Goal: Information Seeking & Learning: Learn about a topic

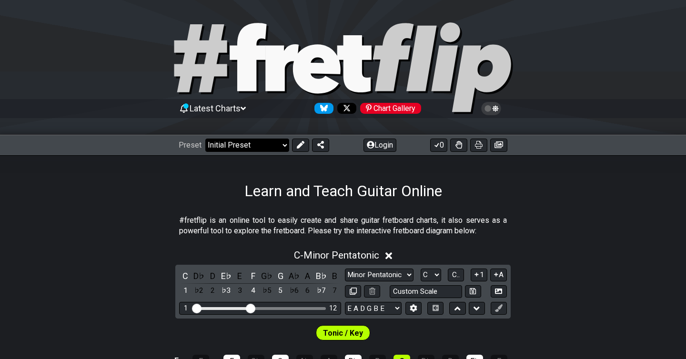
click at [267, 151] on select "Welcome to #fretflip! Initial Preset Custom Preset Minor Pentatonic Major Penta…" at bounding box center [247, 145] width 84 height 13
click at [205, 139] on select "Welcome to #fretflip! Initial Preset Custom Preset Minor Pentatonic Major Penta…" at bounding box center [247, 145] width 84 height 13
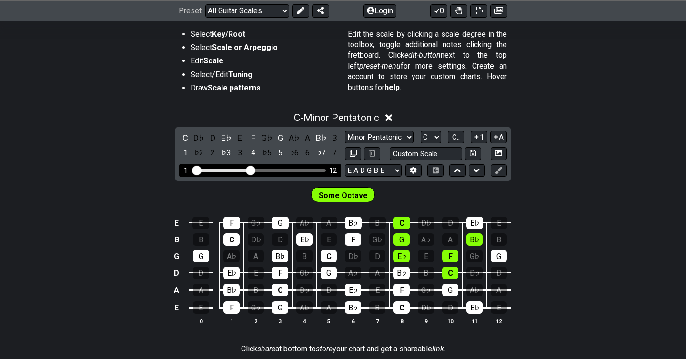
scroll to position [180, 0]
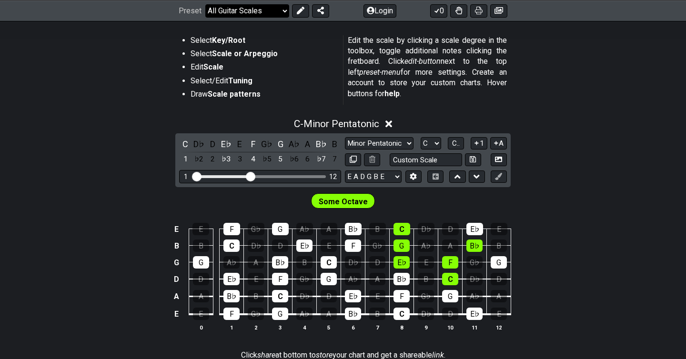
click at [252, 14] on select "Welcome to #fretflip! Initial Preset Custom Preset Minor Pentatonic Major Penta…" at bounding box center [247, 10] width 84 height 13
click at [205, 17] on select "Welcome to #fretflip! Initial Preset Custom Preset Minor Pentatonic Major Penta…" at bounding box center [247, 10] width 84 height 13
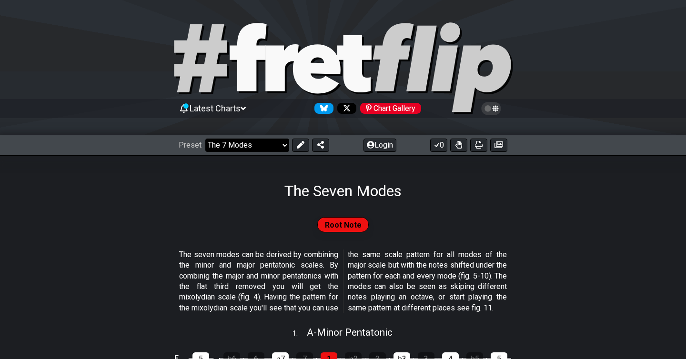
click at [258, 146] on select "Welcome to #fretflip! Initial Preset Custom Preset Minor Pentatonic Major Penta…" at bounding box center [247, 145] width 84 height 13
click at [275, 139] on select "Welcome to #fretflip! Initial Preset Custom Preset Minor Pentatonic Major Penta…" at bounding box center [247, 145] width 84 height 13
click at [205, 139] on select "Welcome to #fretflip! Initial Preset Custom Preset Minor Pentatonic Major Penta…" at bounding box center [247, 145] width 84 height 13
select select "/minor-pentatonic"
select select "C"
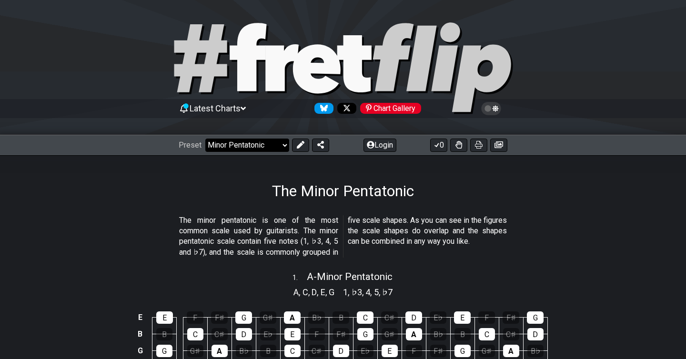
click at [271, 141] on select "Welcome to #fretflip! Initial Preset Custom Preset Minor Pentatonic Major Penta…" at bounding box center [247, 145] width 84 height 13
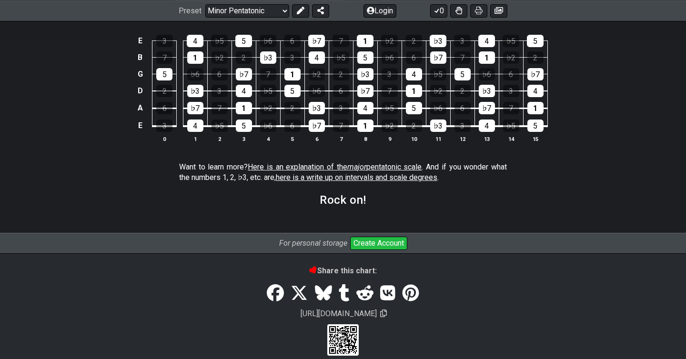
scroll to position [1421, 0]
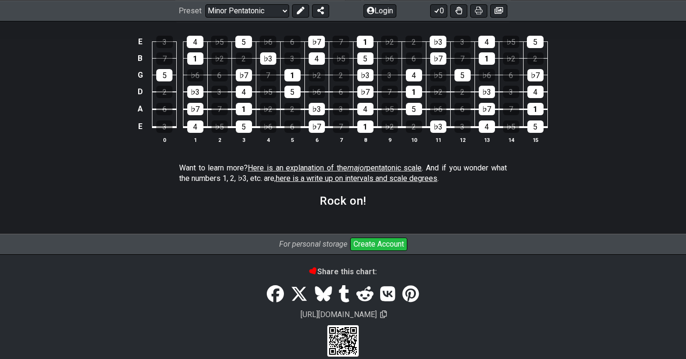
drag, startPoint x: 338, startPoint y: 175, endPoint x: 313, endPoint y: 176, distance: 24.3
click at [313, 176] on span "here is a write up on intervals and scale degrees" at bounding box center [356, 178] width 161 height 9
select select "/scale-degrees-and-intervals"
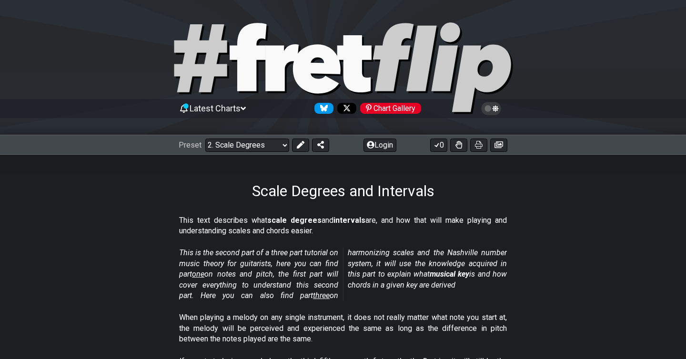
click at [313, 177] on div "Scale Degrees and Intervals" at bounding box center [343, 177] width 686 height 45
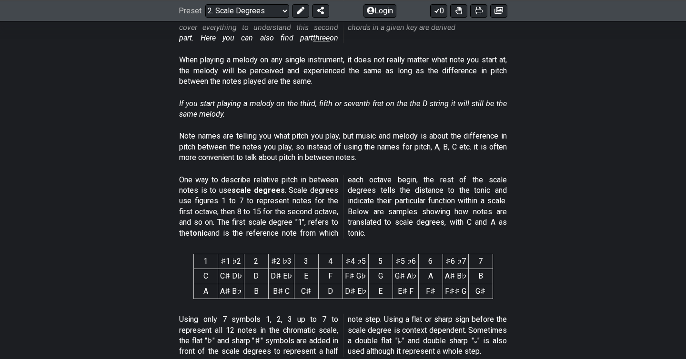
scroll to position [289, 0]
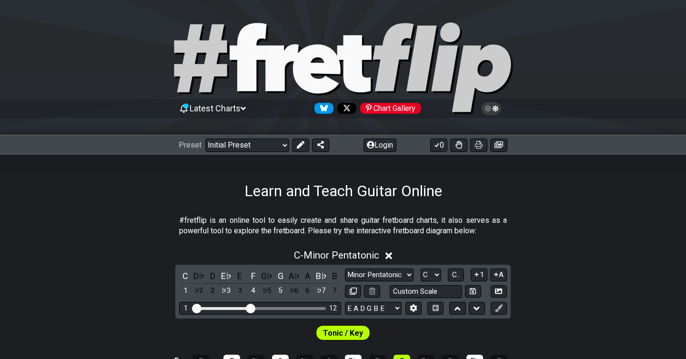
click at [252, 154] on div "Preset Welcome to #fretflip! Initial Preset Custom Preset Minor Pentatonic Majo…" at bounding box center [343, 145] width 686 height 21
click at [252, 152] on div "Preset Welcome to #fretflip! Initial Preset Custom Preset Minor Pentatonic Majo…" at bounding box center [343, 145] width 686 height 21
click at [252, 147] on select "Welcome to #fretflip! Initial Preset Custom Preset Minor Pentatonic Major Penta…" at bounding box center [247, 145] width 84 height 13
click at [205, 139] on select "Welcome to #fretflip! Initial Preset Custom Preset Minor Pentatonic Major Penta…" at bounding box center [247, 145] width 84 height 13
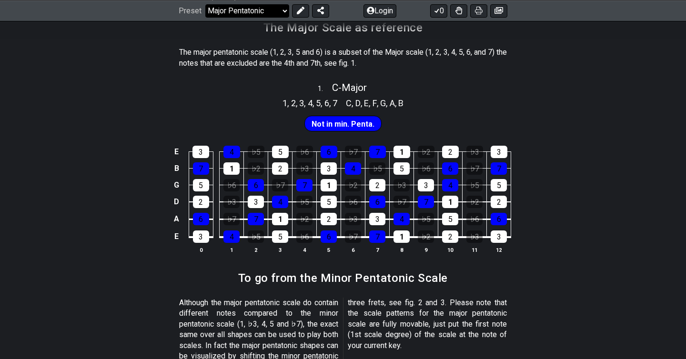
scroll to position [246, 0]
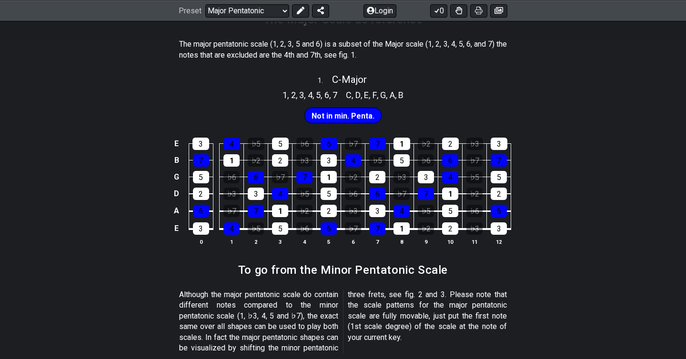
click at [352, 116] on span "Not in min. Penta." at bounding box center [343, 116] width 63 height 14
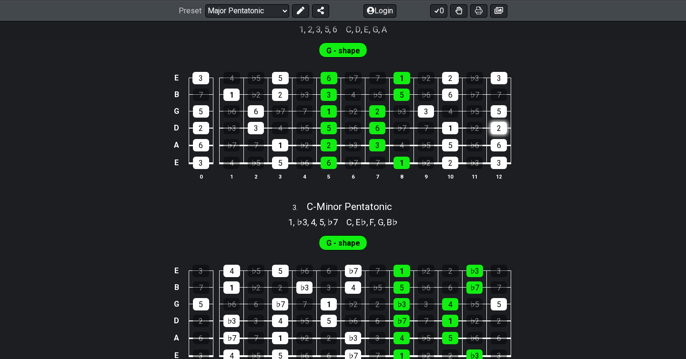
scroll to position [604, 0]
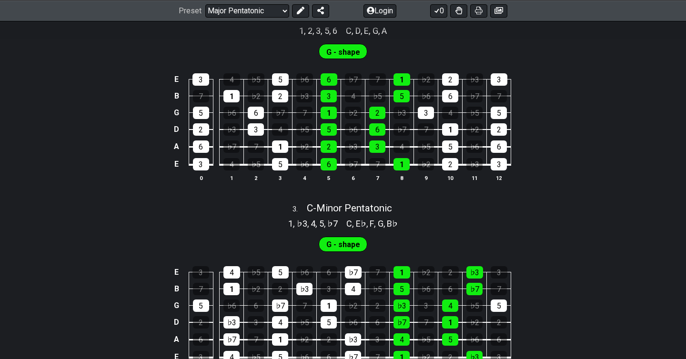
click at [329, 248] on span "G - shape" at bounding box center [343, 245] width 34 height 14
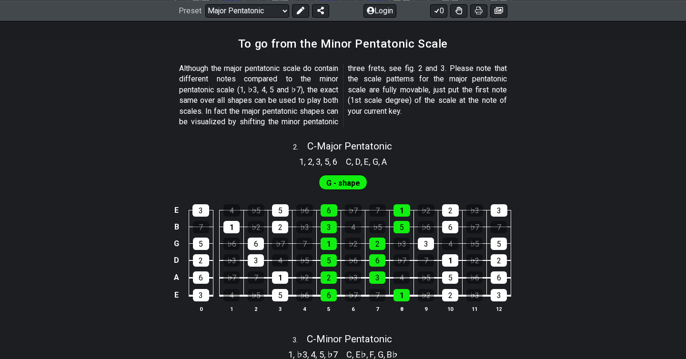
scroll to position [490, 0]
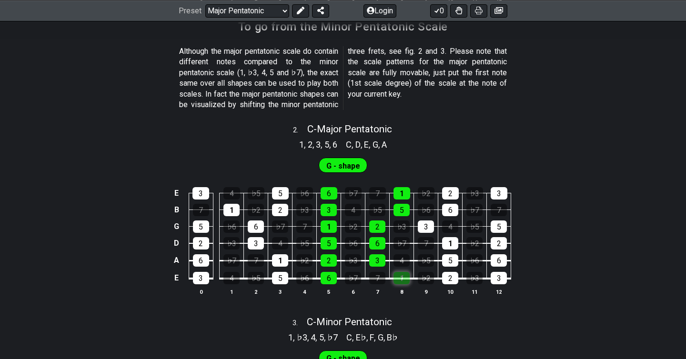
click at [408, 274] on div "1" at bounding box center [401, 278] width 16 height 12
click at [404, 276] on div "1" at bounding box center [401, 278] width 16 height 12
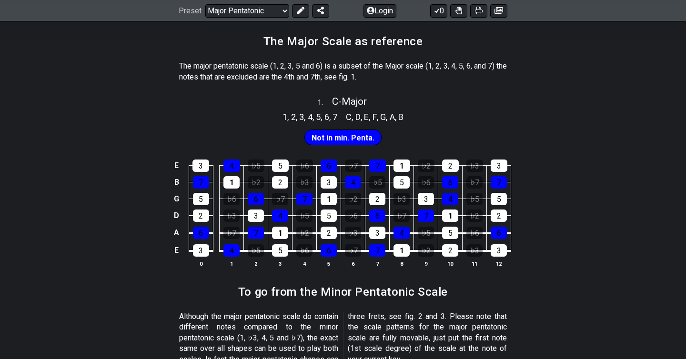
scroll to position [223, 0]
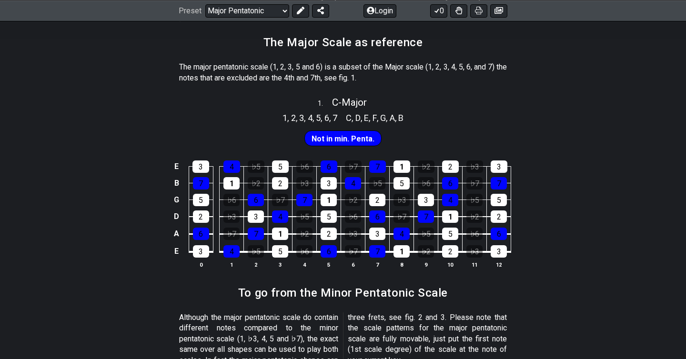
click at [308, 122] on span "4" at bounding box center [310, 117] width 5 height 13
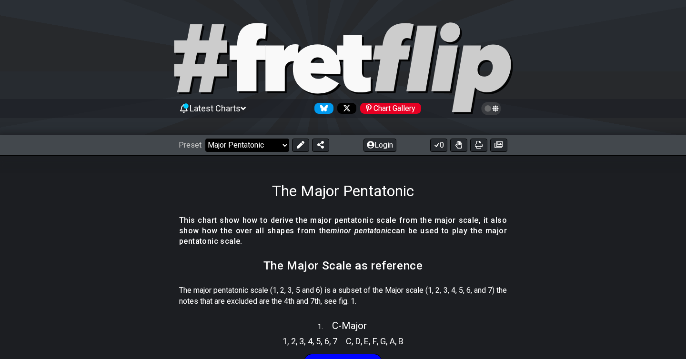
click at [250, 144] on select "Welcome to #fretflip! Initial Preset Custom Preset Minor Pentatonic Major Penta…" at bounding box center [247, 145] width 84 height 13
click at [205, 139] on select "Welcome to #fretflip! Initial Preset Custom Preset Minor Pentatonic Major Penta…" at bounding box center [247, 145] width 84 height 13
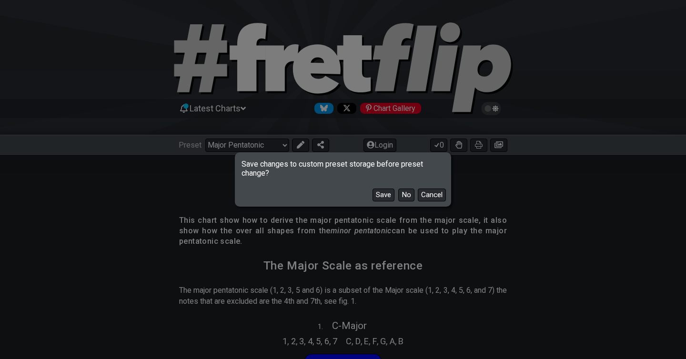
click at [254, 137] on div "Save changes to custom preset storage before preset change? Save No Cancel" at bounding box center [343, 179] width 686 height 359
click at [379, 193] on button "Save" at bounding box center [384, 195] width 22 height 13
select select "/minor-pentatonic"
select select "C"
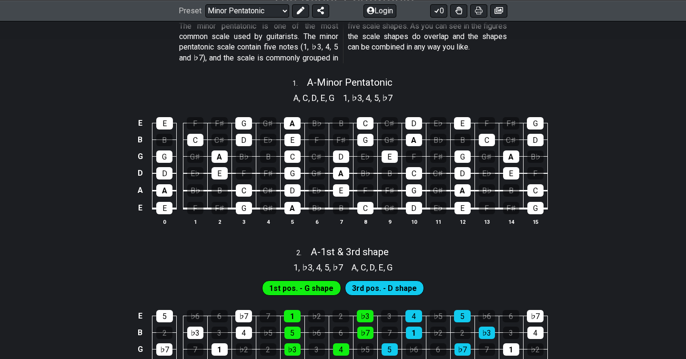
scroll to position [194, 0]
drag, startPoint x: 212, startPoint y: 41, endPoint x: 232, endPoint y: -70, distance: 112.5
